Goal: Task Accomplishment & Management: Manage account settings

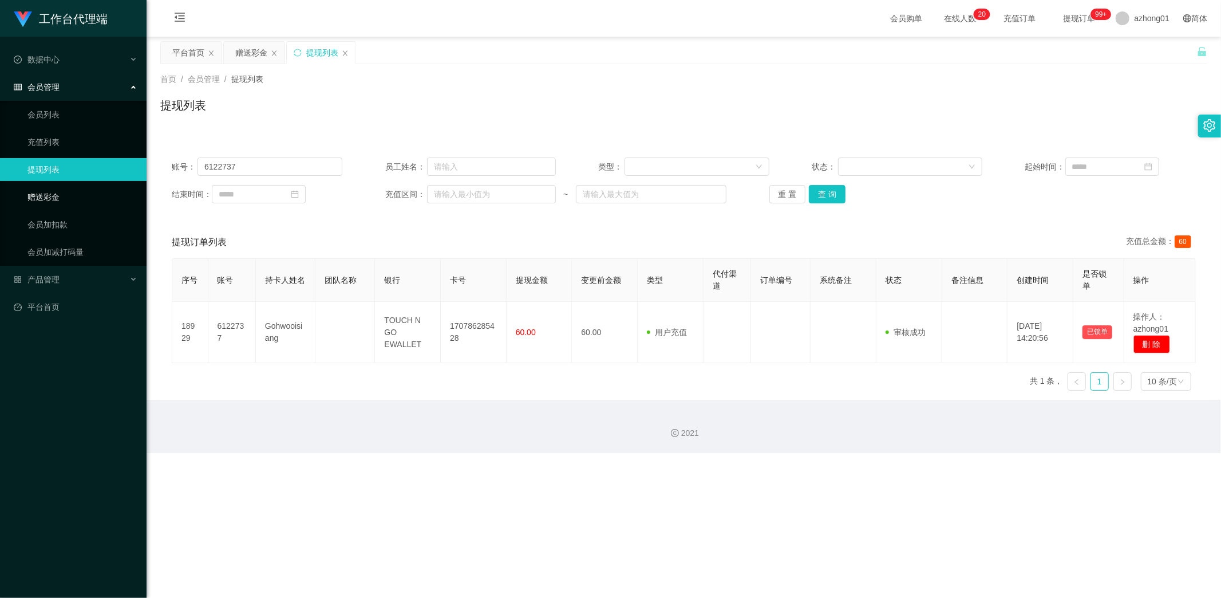
click at [54, 193] on link "赠送彩金" at bounding box center [82, 197] width 110 height 23
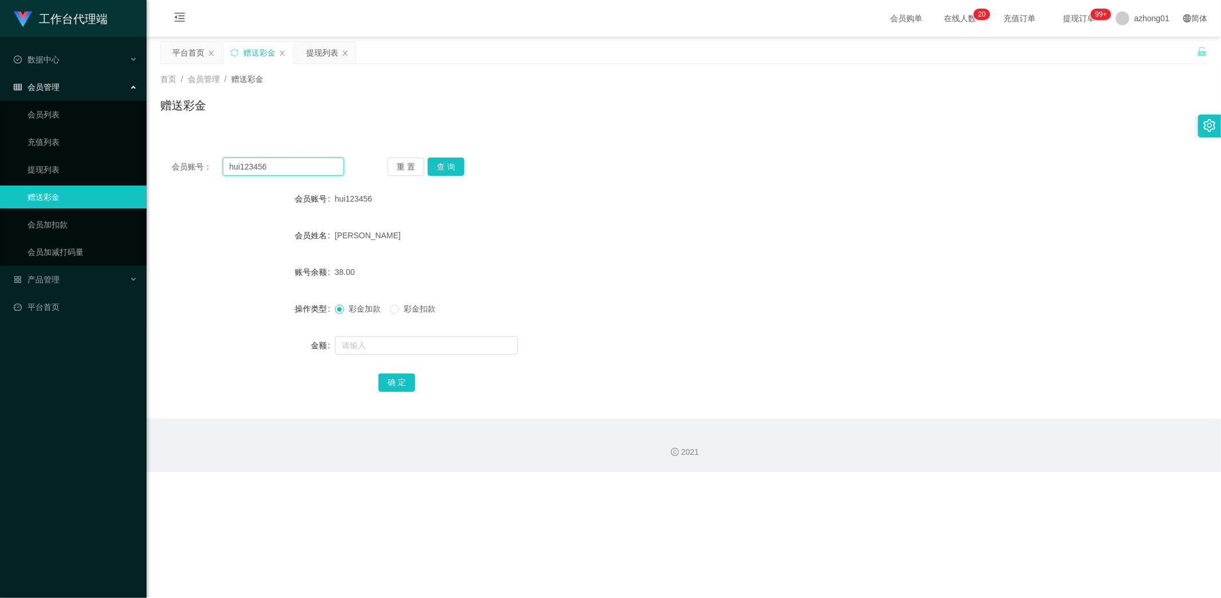
drag, startPoint x: 276, startPoint y: 170, endPoint x: 164, endPoint y: 158, distance: 112.3
click at [164, 158] on div "会员账号： hui123456 重 置 查 询" at bounding box center [683, 166] width 1047 height 18
paste input "0175997491"
type input "0175997491"
click at [450, 169] on button "查 询" at bounding box center [446, 166] width 37 height 18
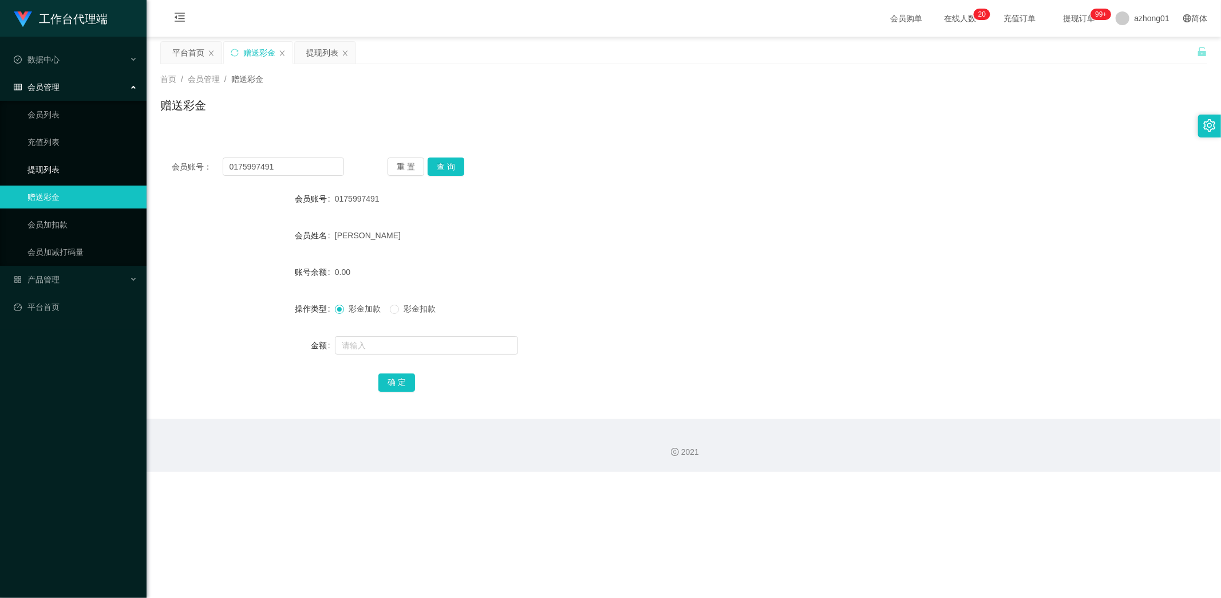
click at [52, 164] on link "提现列表" at bounding box center [82, 169] width 110 height 23
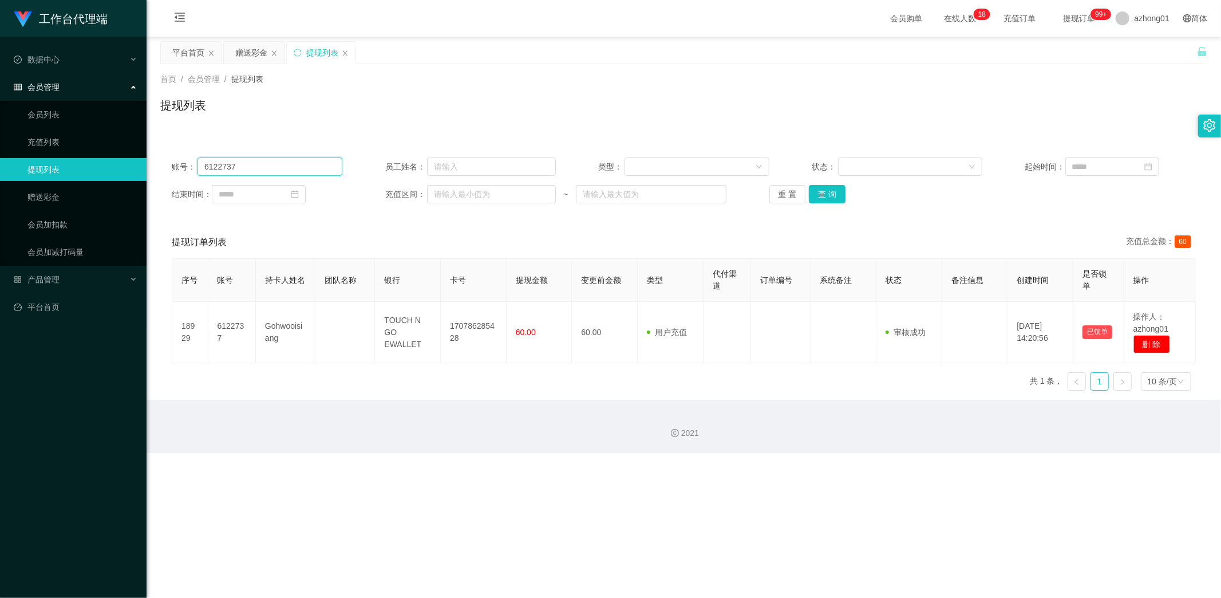
drag, startPoint x: 281, startPoint y: 165, endPoint x: 143, endPoint y: 156, distance: 137.7
click at [143, 156] on section "工作台代理端 数据中心 会员管理 会员列表 充值列表 提现列表 赠送彩金 会员加扣款 会员加减打码量 产品管理 平台首页 保存配置 重置配置 整体风格设置 主…" at bounding box center [610, 226] width 1221 height 453
paste input "0175997491"
type input "0175997491"
click at [829, 198] on button "查 询" at bounding box center [827, 194] width 37 height 18
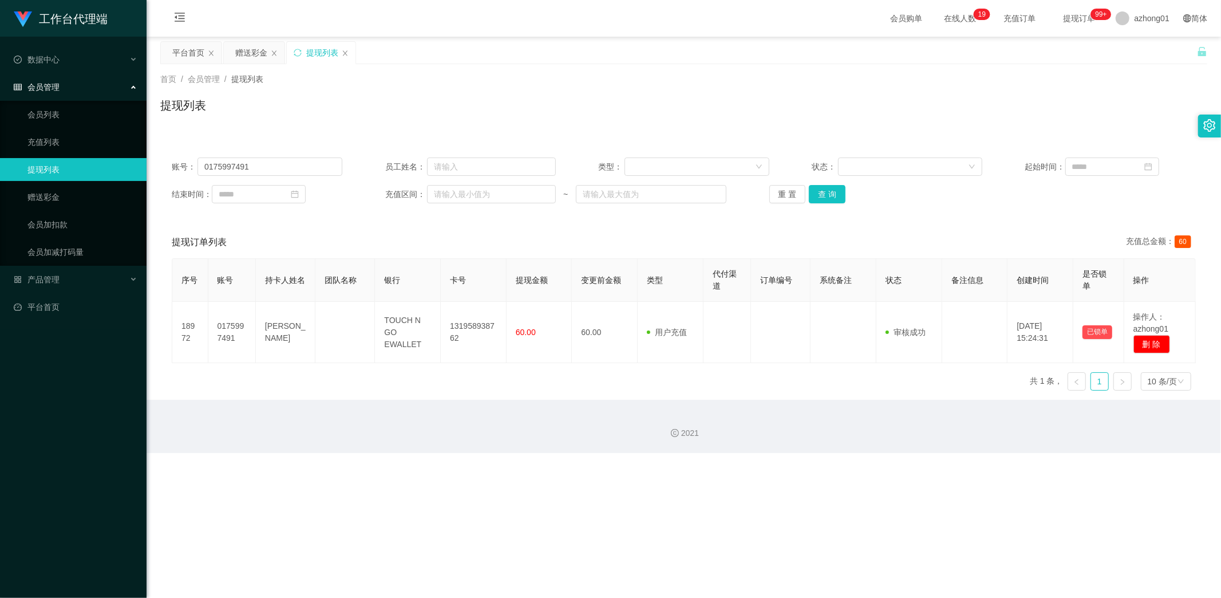
click at [716, 231] on div "提现订单列表 充值总金额： 60" at bounding box center [684, 242] width 1024 height 32
